Goal: Task Accomplishment & Management: Use online tool/utility

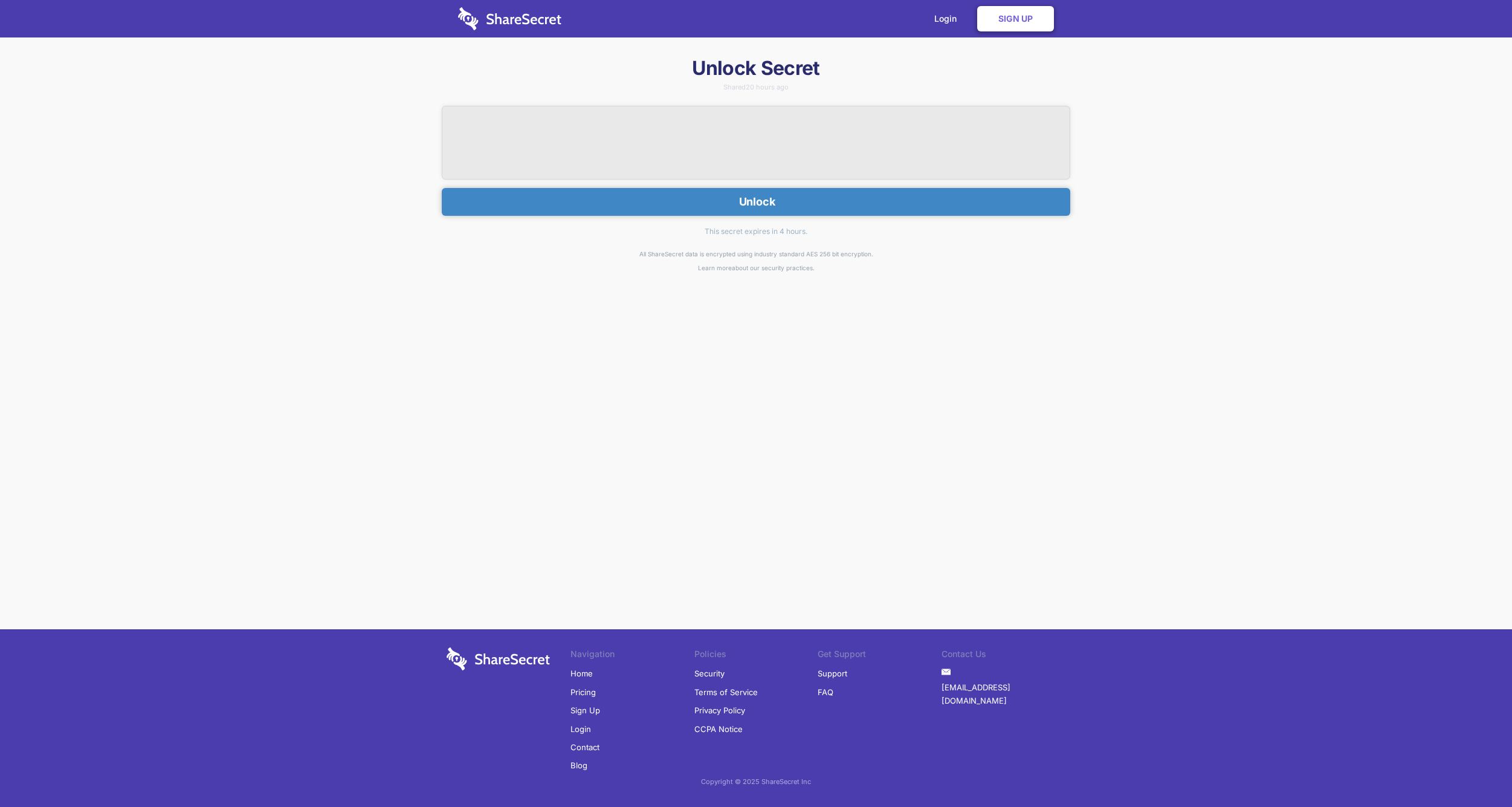
click at [766, 203] on button "Unlock" at bounding box center [756, 201] width 628 height 28
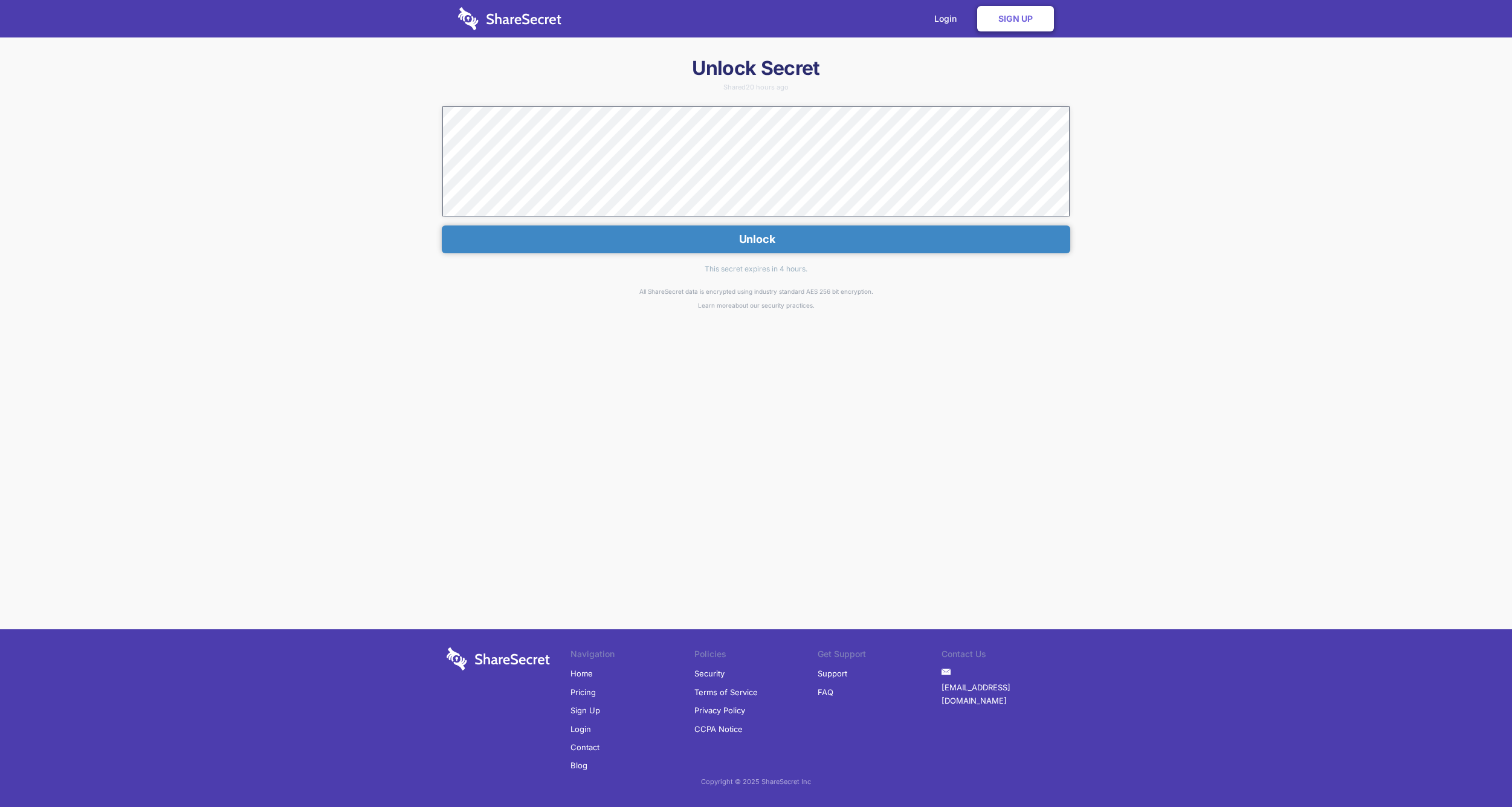
click at [749, 243] on button "Unlock" at bounding box center [756, 239] width 628 height 28
click at [752, 237] on button "Unlock" at bounding box center [756, 239] width 628 height 28
click at [938, 22] on link "Login" at bounding box center [948, 18] width 52 height 37
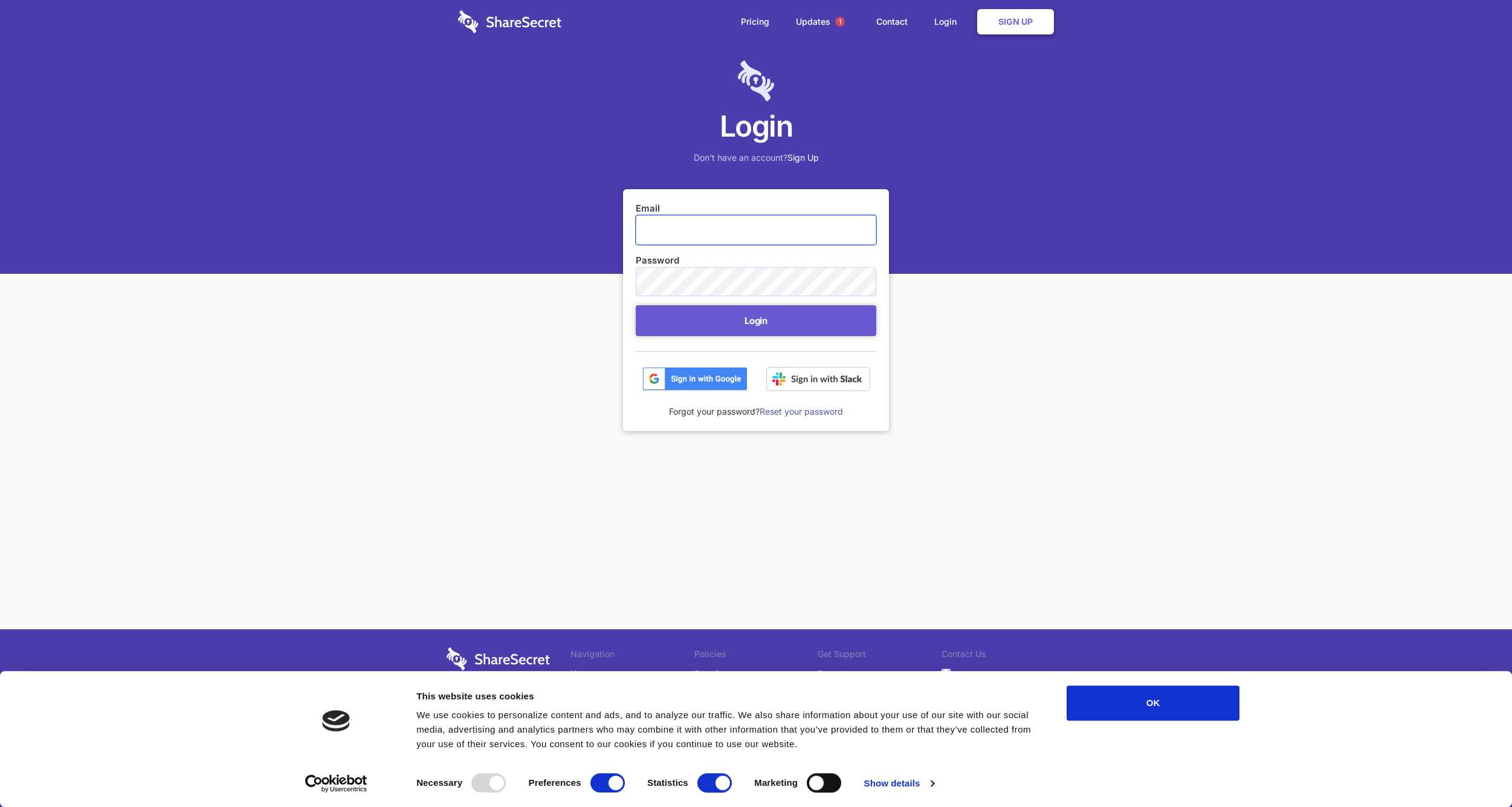
paste input "[EMAIL_ADDRESS][DOMAIN_NAME]"
type input "[EMAIL_ADDRESS][DOMAIN_NAME]"
click at [727, 318] on button "Login" at bounding box center [756, 320] width 241 height 31
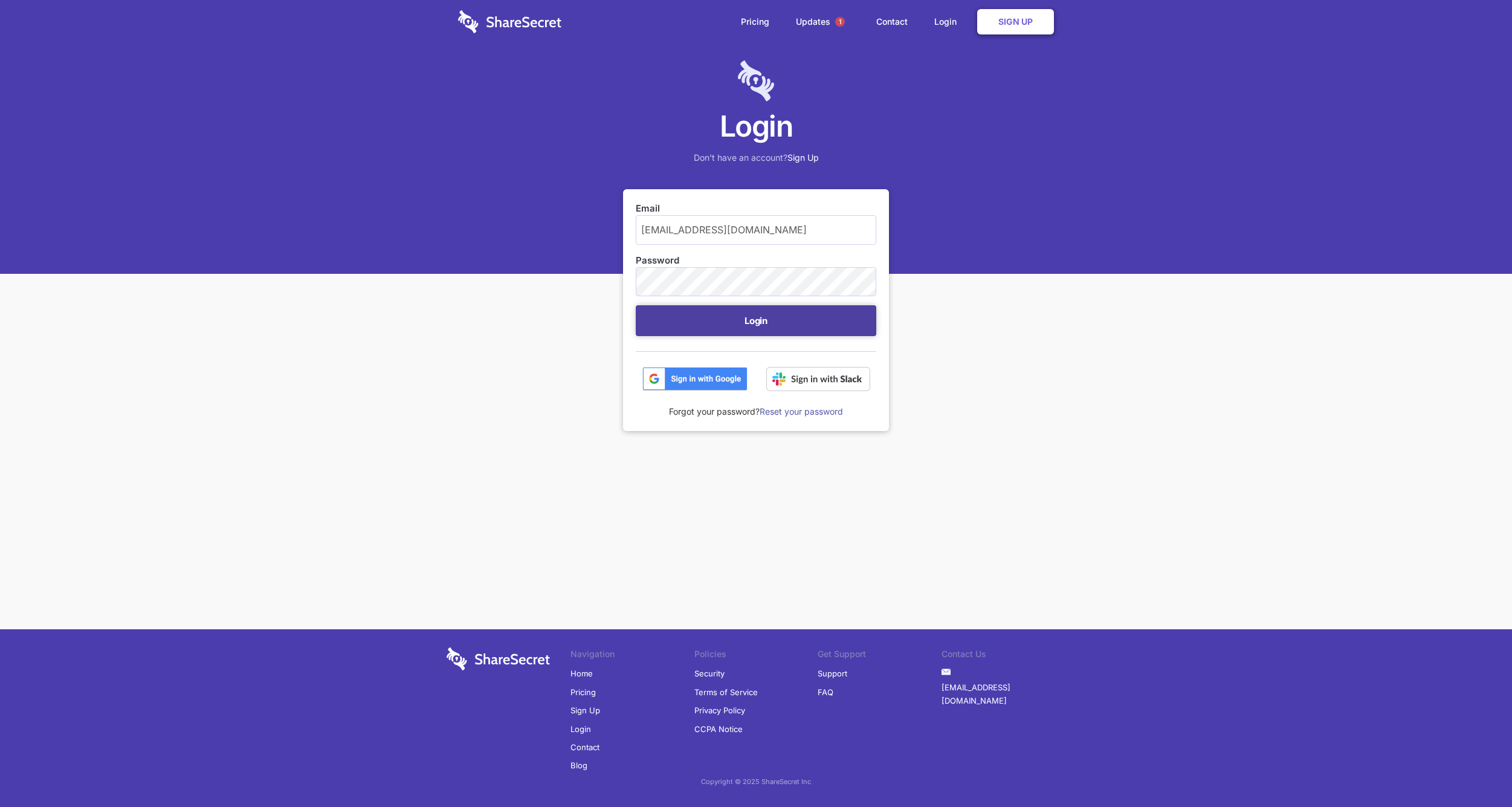
click at [749, 321] on button "Login" at bounding box center [756, 320] width 241 height 31
click at [751, 321] on button "Login" at bounding box center [756, 320] width 241 height 31
click at [818, 22] on link "Updates 1" at bounding box center [823, 22] width 78 height 44
